Goal: Browse casually: Explore the website without a specific task or goal

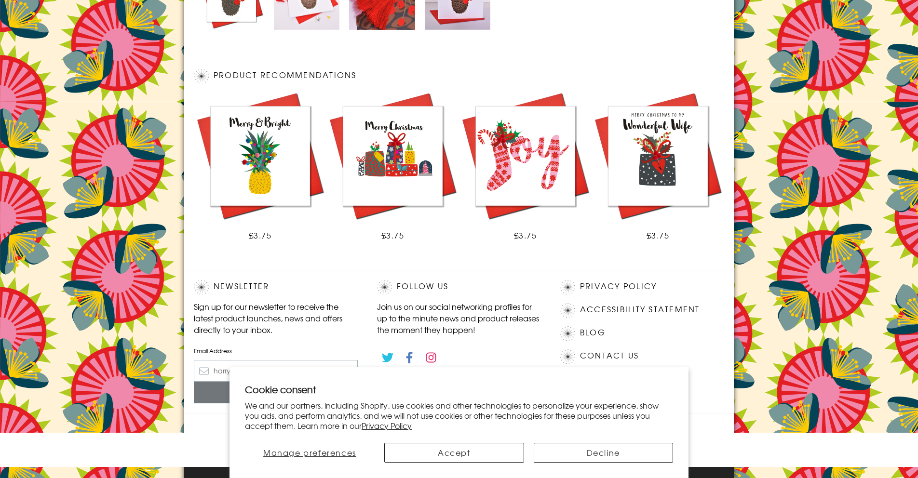
scroll to position [517, 0]
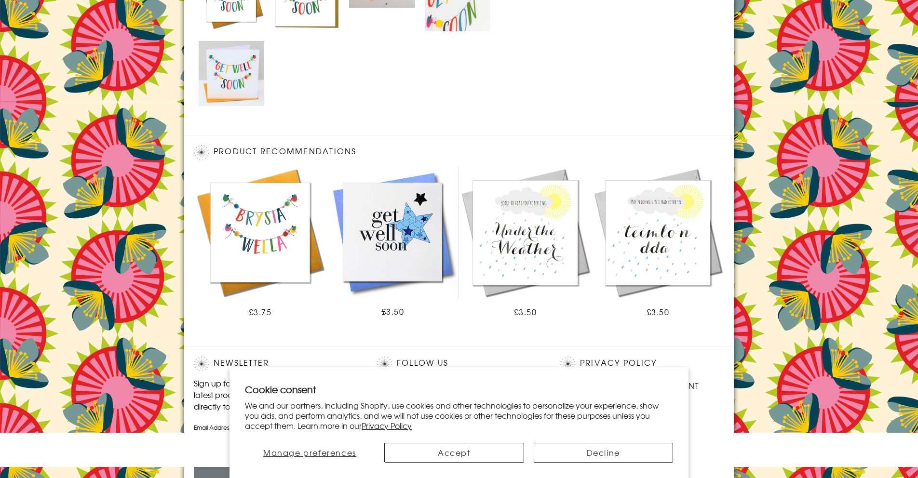
scroll to position [593, 0]
